Goal: Obtain resource: Obtain resource

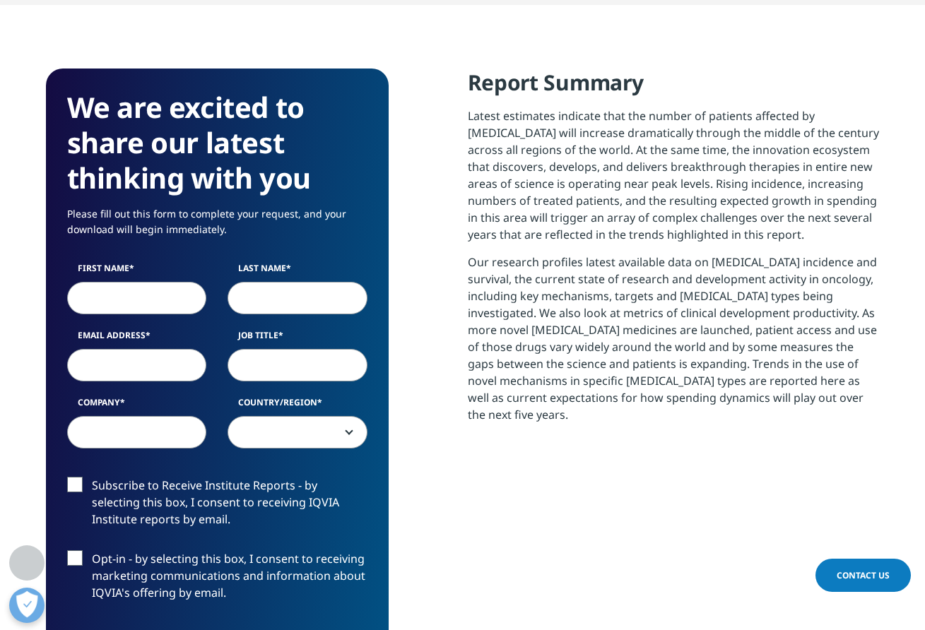
scroll to position [720, 0]
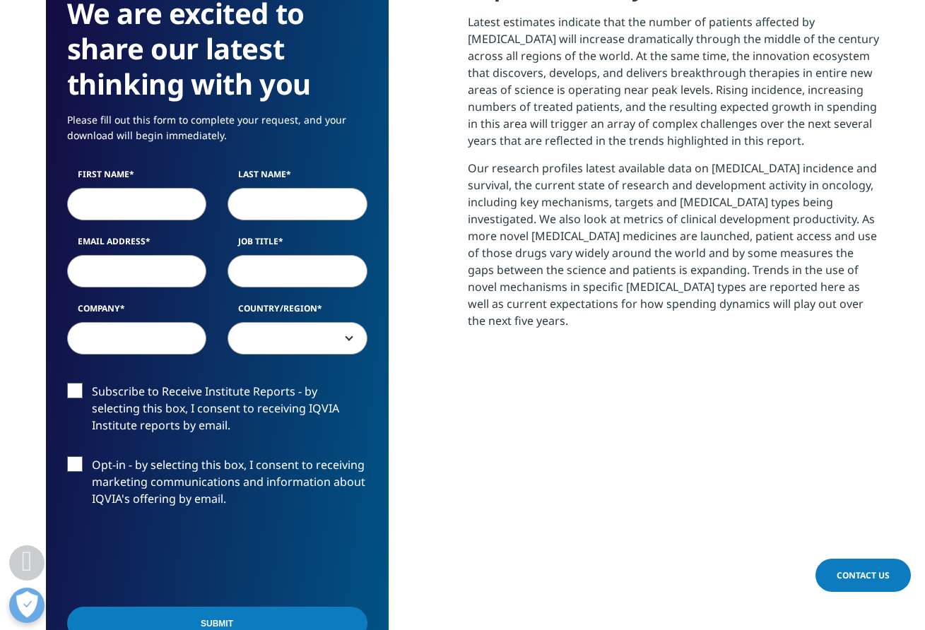
click at [124, 202] on input "First Name" at bounding box center [137, 203] width 140 height 33
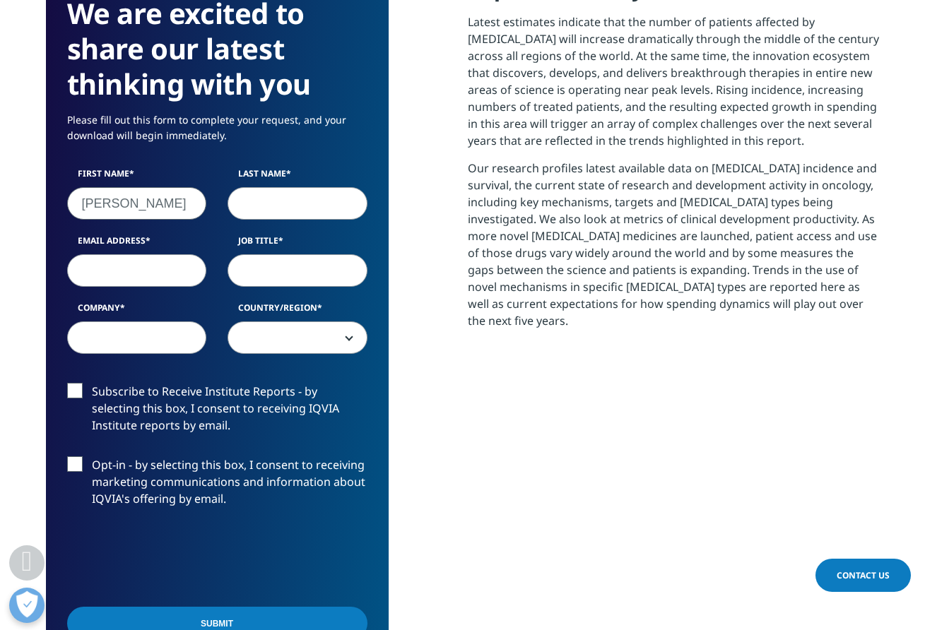
type input "[PERSON_NAME]"
type input "Zeng"
type input "seanzen"
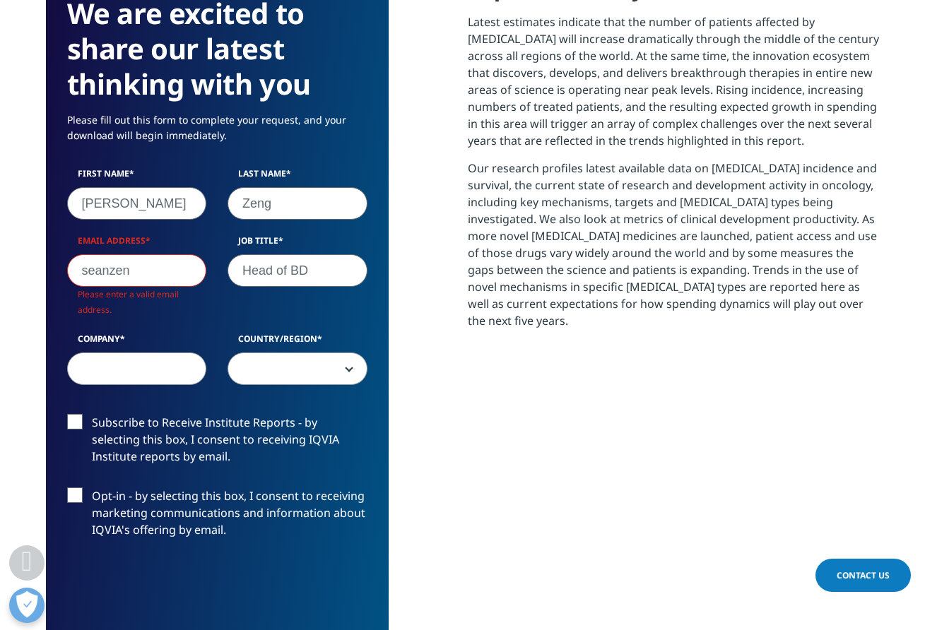
type input "Head of BD"
click at [133, 280] on input "seanzen" at bounding box center [137, 270] width 140 height 33
click at [153, 271] on input "seanzen" at bounding box center [137, 270] width 140 height 33
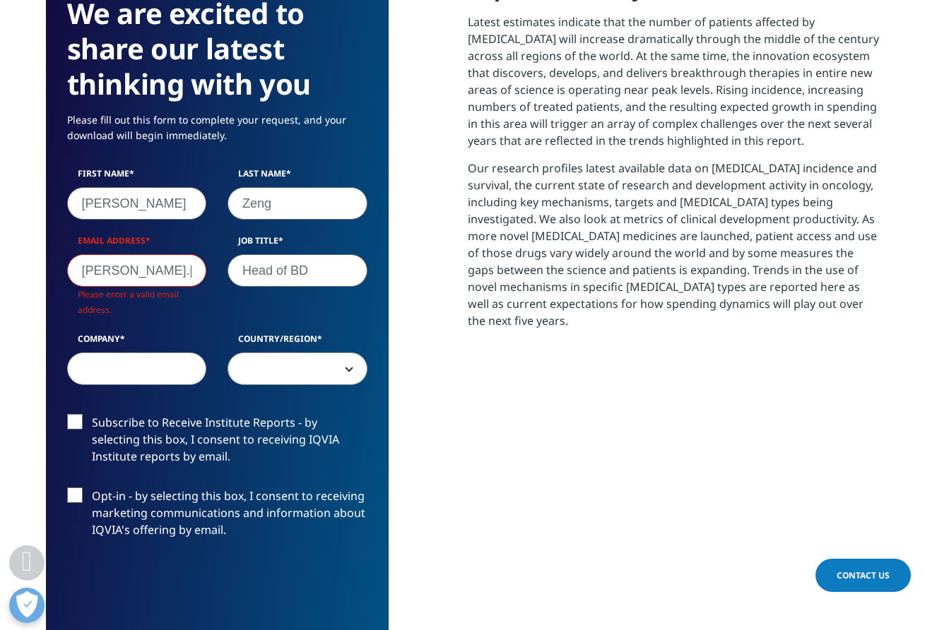
type input "[PERSON_NAME].[PERSON_NAME]@"
click at [293, 271] on input "Head of BD" at bounding box center [298, 270] width 140 height 33
type input "Head of Global BD"
click at [185, 277] on input "[PERSON_NAME].[PERSON_NAME]@" at bounding box center [137, 270] width 140 height 33
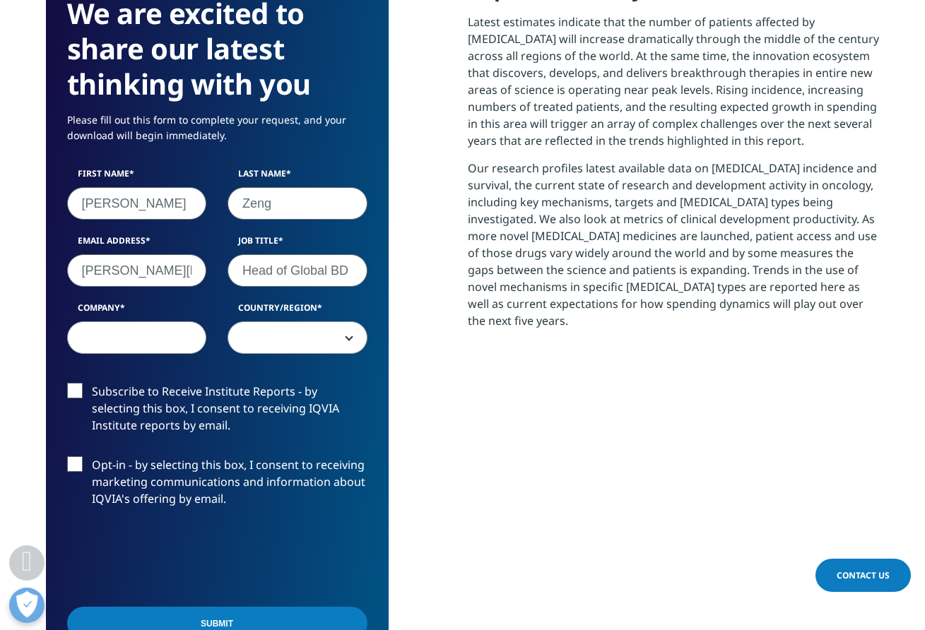
type input "[PERSON_NAME][EMAIL_ADDRESS][PERSON_NAME][DOMAIN_NAME]"
type input "4B Technologies"
click at [293, 333] on span at bounding box center [297, 338] width 139 height 33
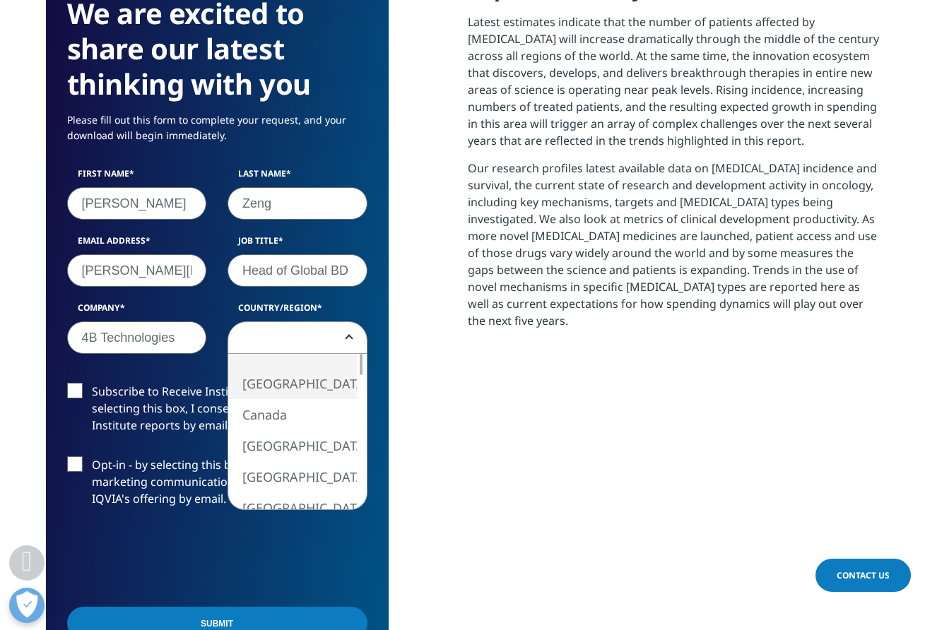
select select "[GEOGRAPHIC_DATA]"
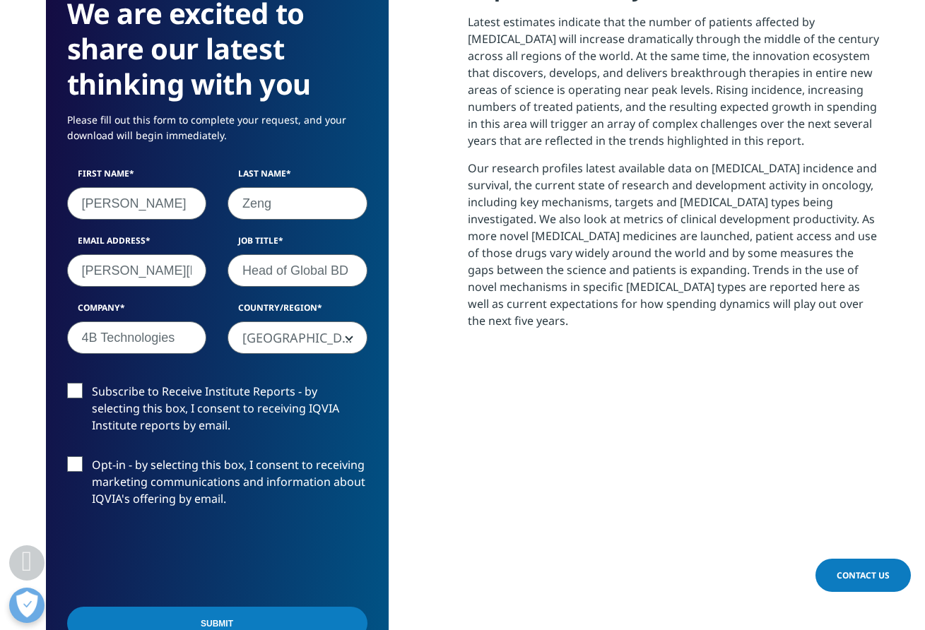
click at [145, 413] on label "Subscribe to Receive Institute Reports - by selecting this box, I consent to re…" at bounding box center [217, 412] width 300 height 59
click at [92, 383] on input "Subscribe to Receive Institute Reports - by selecting this box, I consent to re…" at bounding box center [92, 383] width 0 height 0
click at [108, 471] on label "Opt-in - by selecting this box, I consent to receiving marketing communications…" at bounding box center [217, 486] width 300 height 59
click at [92, 457] on input "Opt-in - by selecting this box, I consent to receiving marketing communications…" at bounding box center [92, 457] width 0 height 0
click at [158, 273] on input "[PERSON_NAME][EMAIL_ADDRESS][PERSON_NAME][DOMAIN_NAME]" at bounding box center [137, 270] width 140 height 33
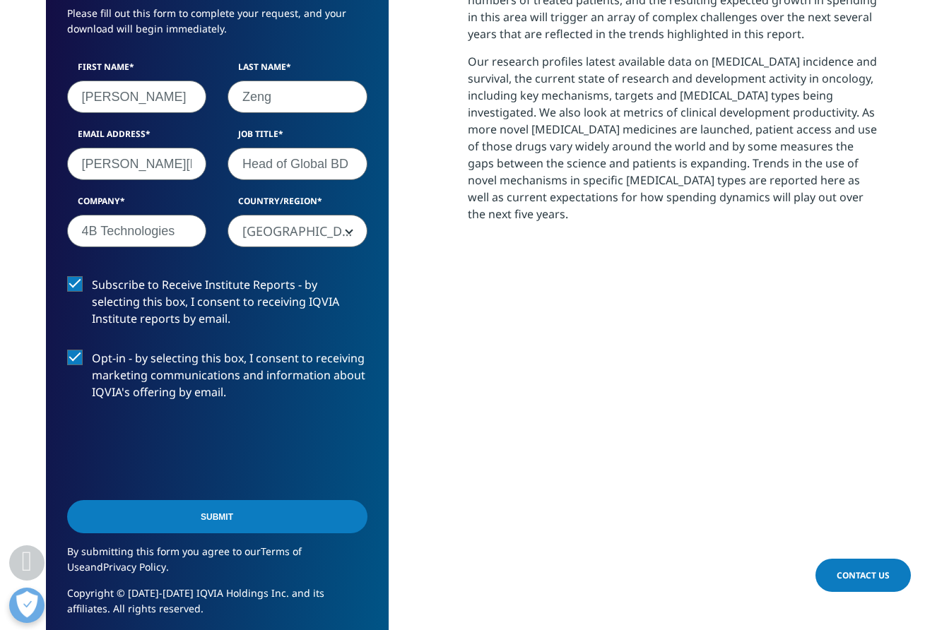
click at [216, 522] on input "Submit" at bounding box center [217, 516] width 300 height 33
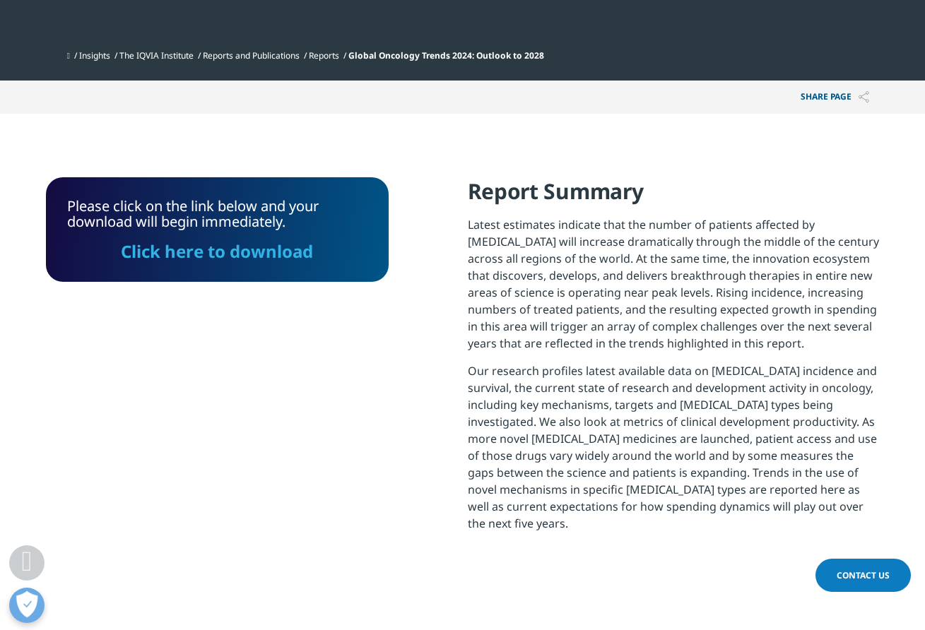
scroll to position [0, 0]
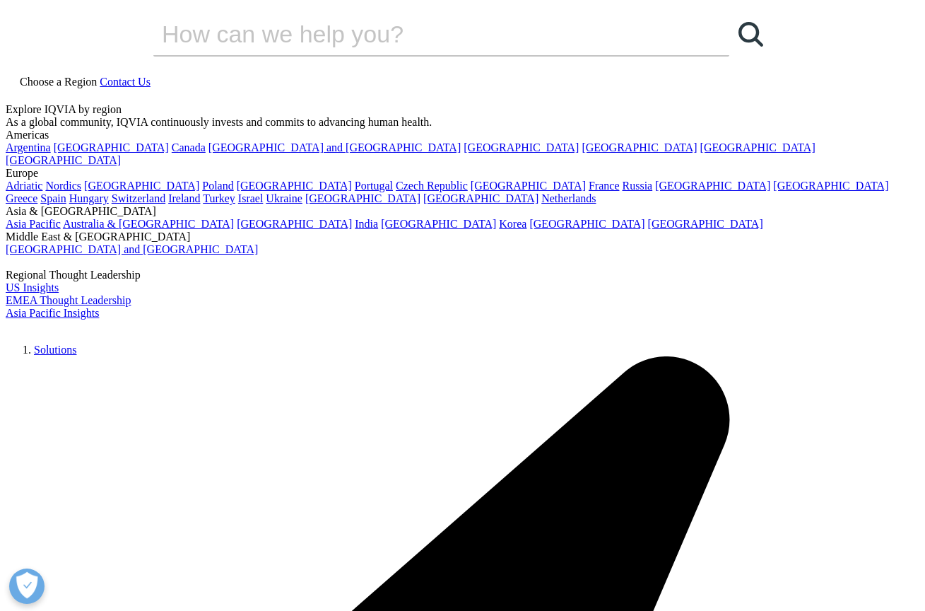
scroll to position [384, 834]
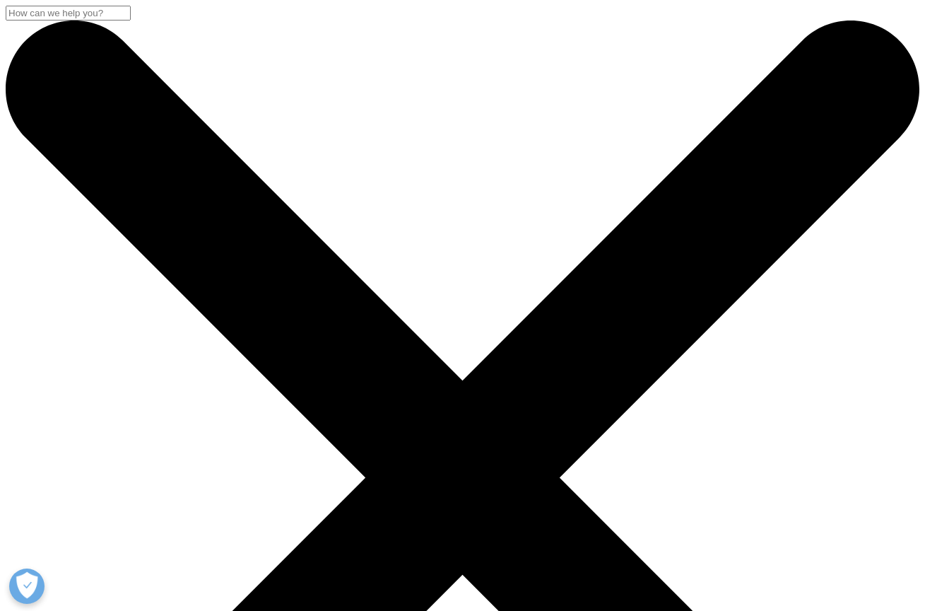
scroll to position [384, 834]
